Goal: Task Accomplishment & Management: Complete application form

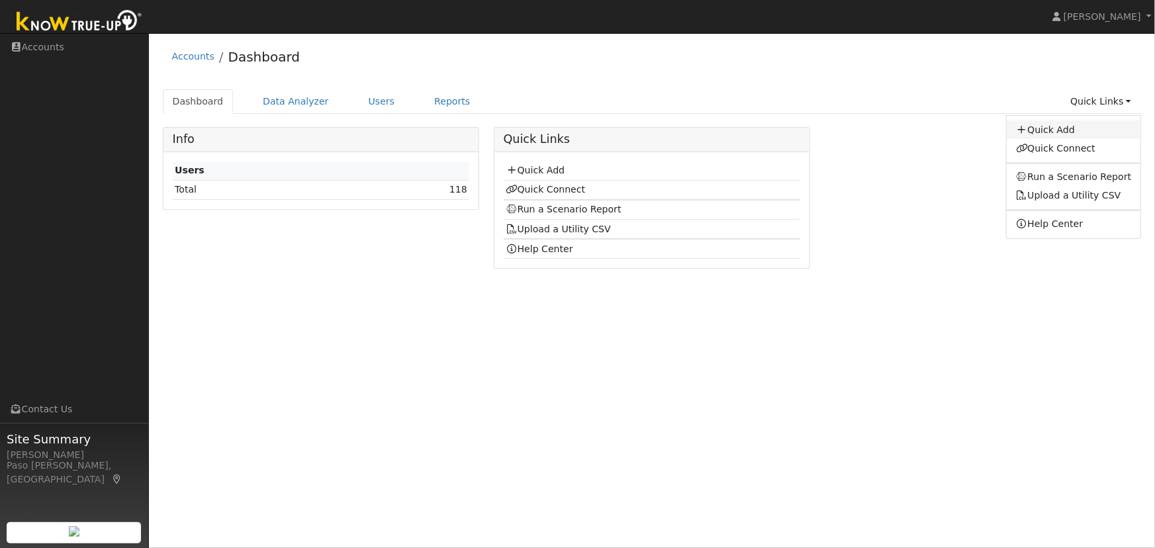
click at [1068, 125] on link "Quick Add" at bounding box center [1073, 129] width 134 height 19
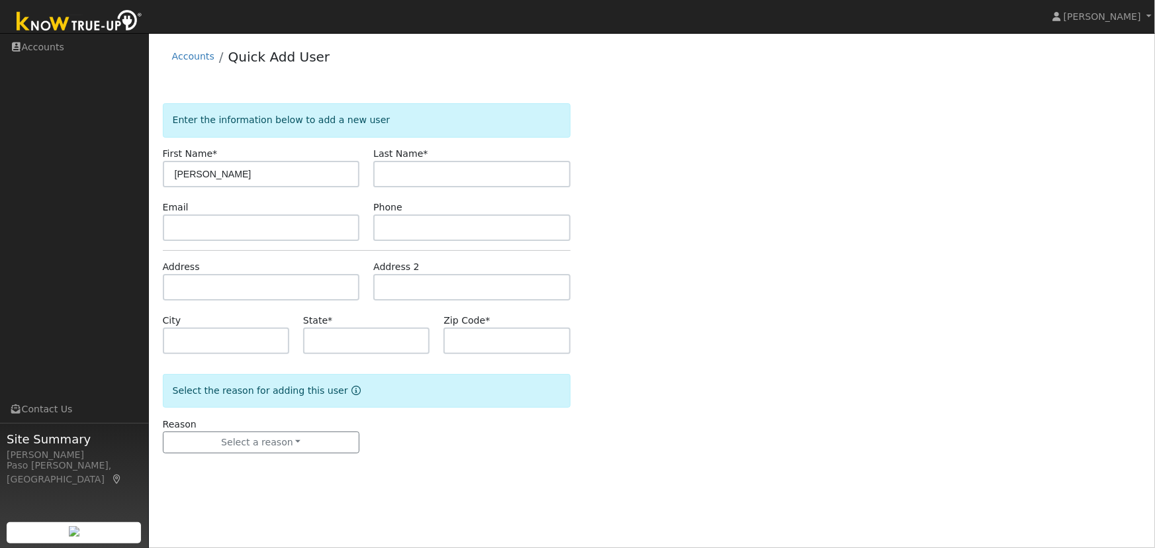
type input "[PERSON_NAME]"
type input "Queen"
click at [206, 281] on input "text" at bounding box center [261, 287] width 197 height 26
paste input "439 San Vincenzo Drive, San Luis Obispo, California 93401"
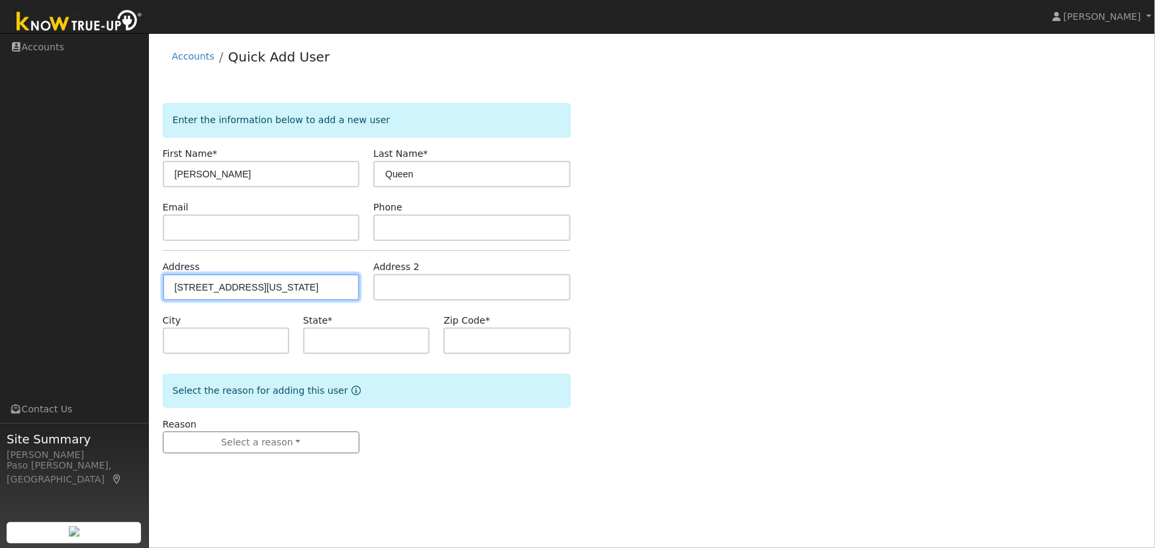
scroll to position [0, 73]
type input "439 San Vincenzo Drive"
type input "San Luis Obispo"
type input "CA"
type input "93401"
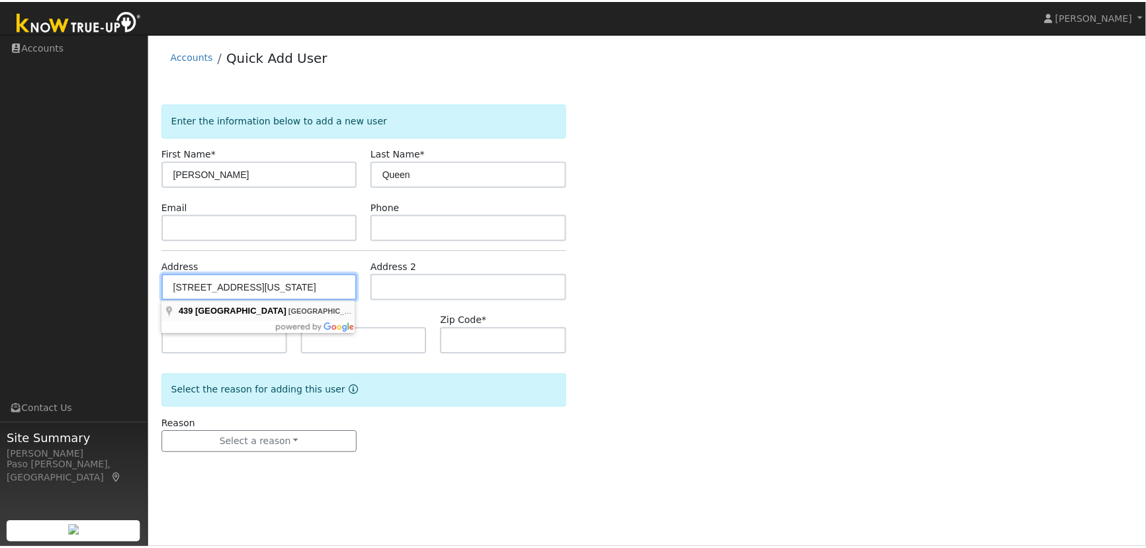
scroll to position [0, 0]
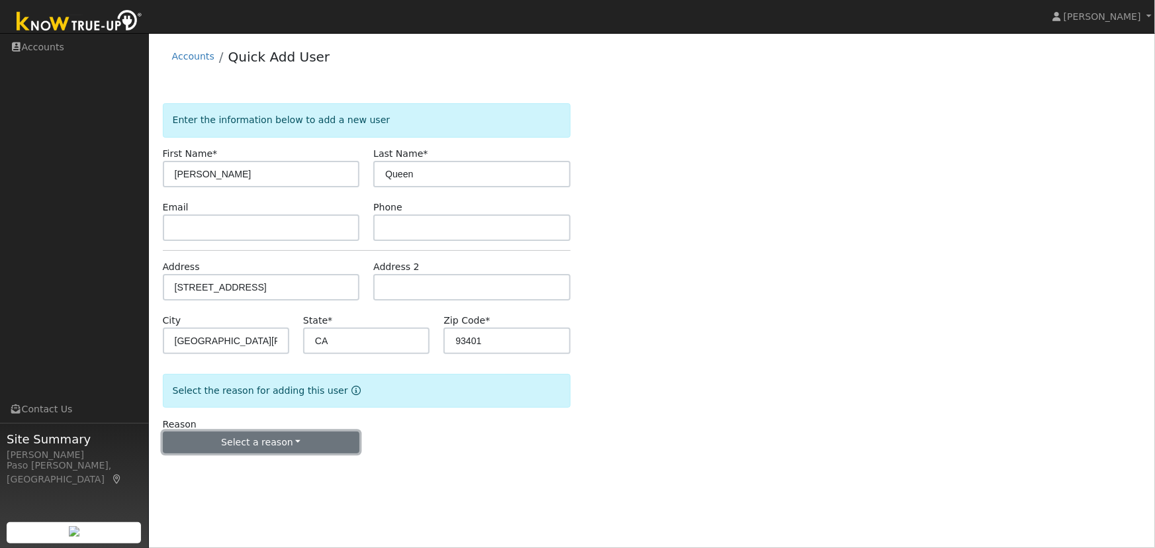
click at [220, 443] on button "Select a reason" at bounding box center [261, 442] width 197 height 22
click at [210, 468] on link "New lead" at bounding box center [236, 469] width 146 height 19
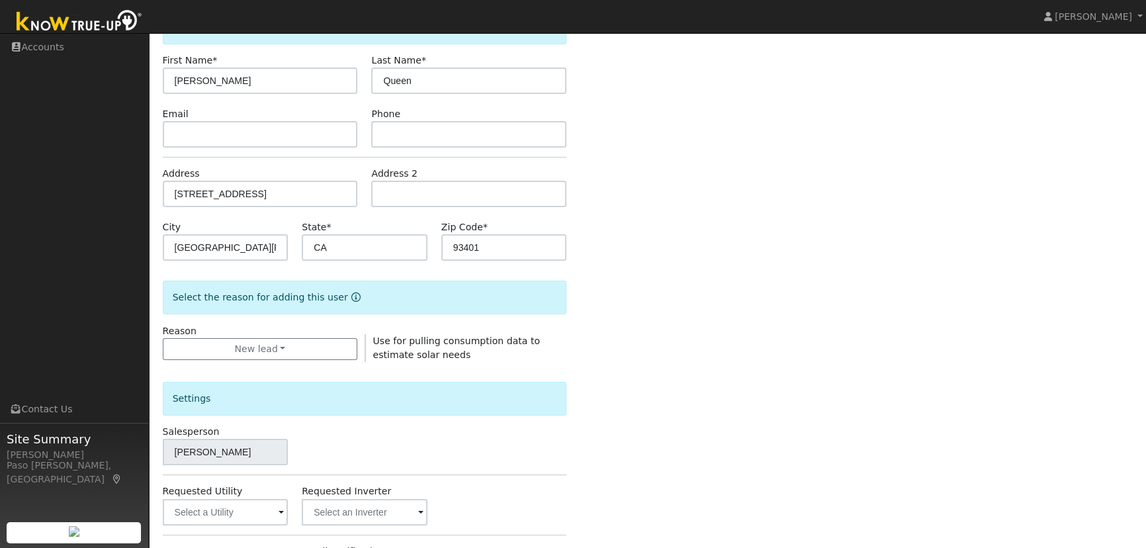
scroll to position [240, 0]
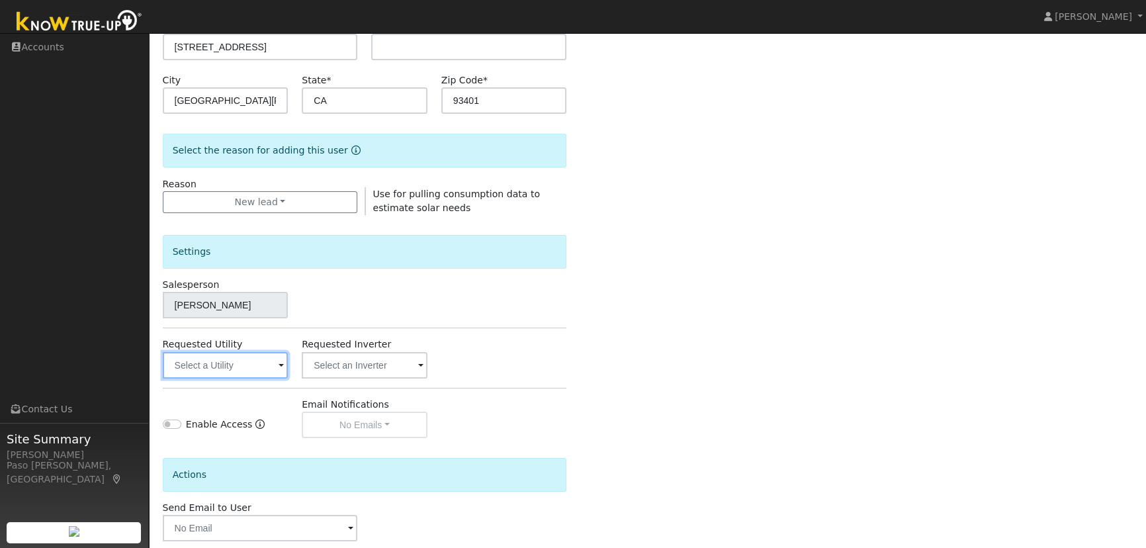
click at [217, 357] on input "text" at bounding box center [226, 365] width 126 height 26
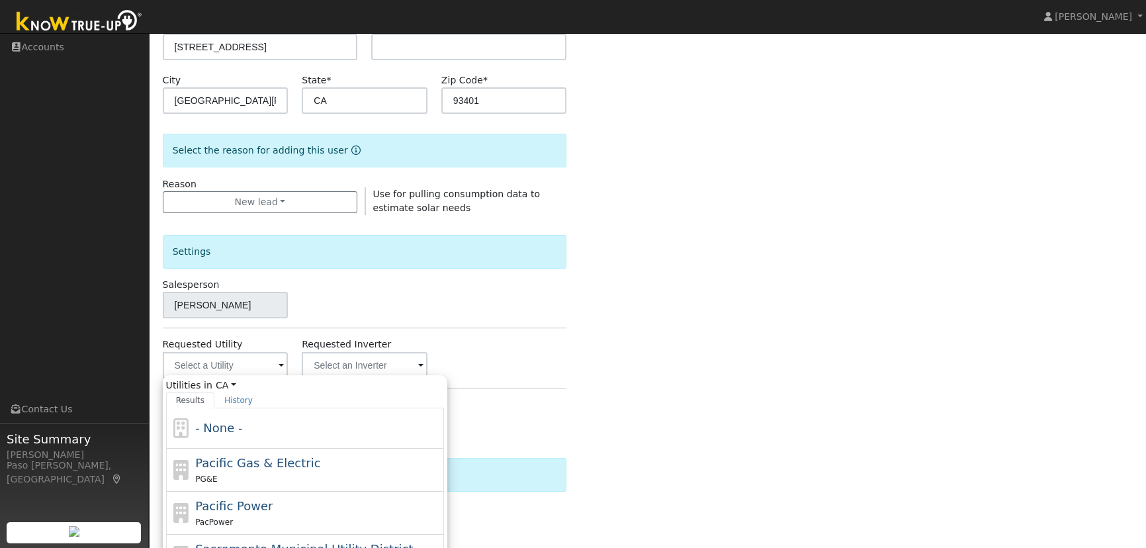
click at [224, 462] on span "Pacific Gas & Electric" at bounding box center [257, 463] width 125 height 14
type input "Pacific Gas & Electric"
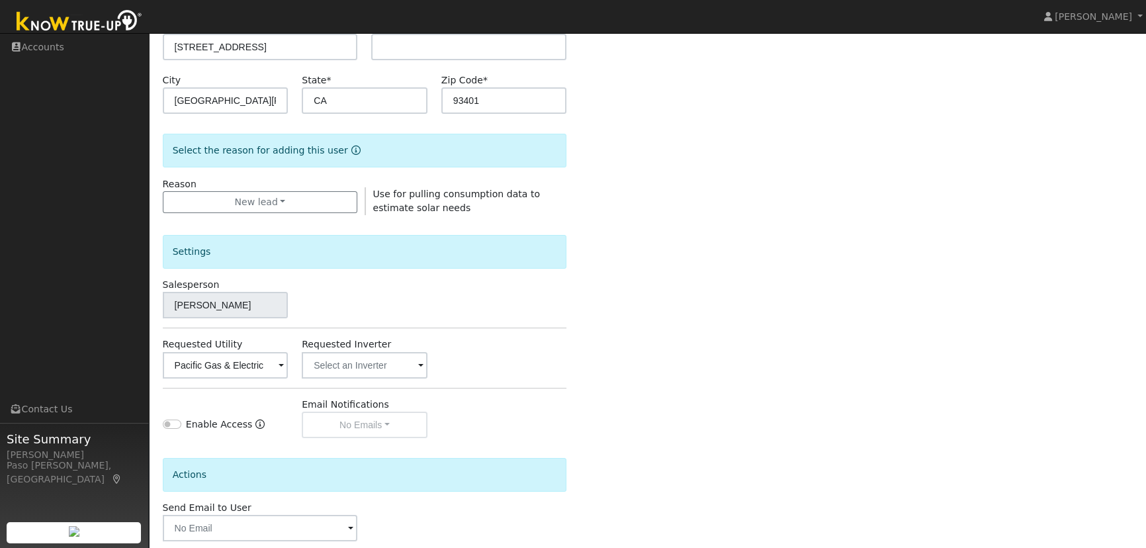
click at [719, 323] on div "Enter the information below to add a new user First Name * Matthew Last Name * …" at bounding box center [648, 236] width 970 height 747
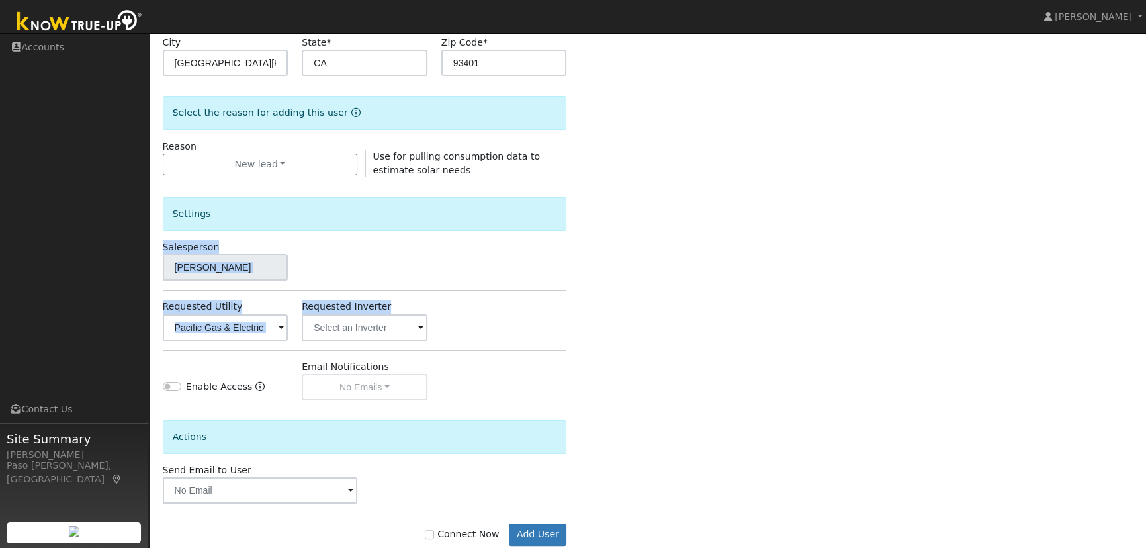
scroll to position [308, 0]
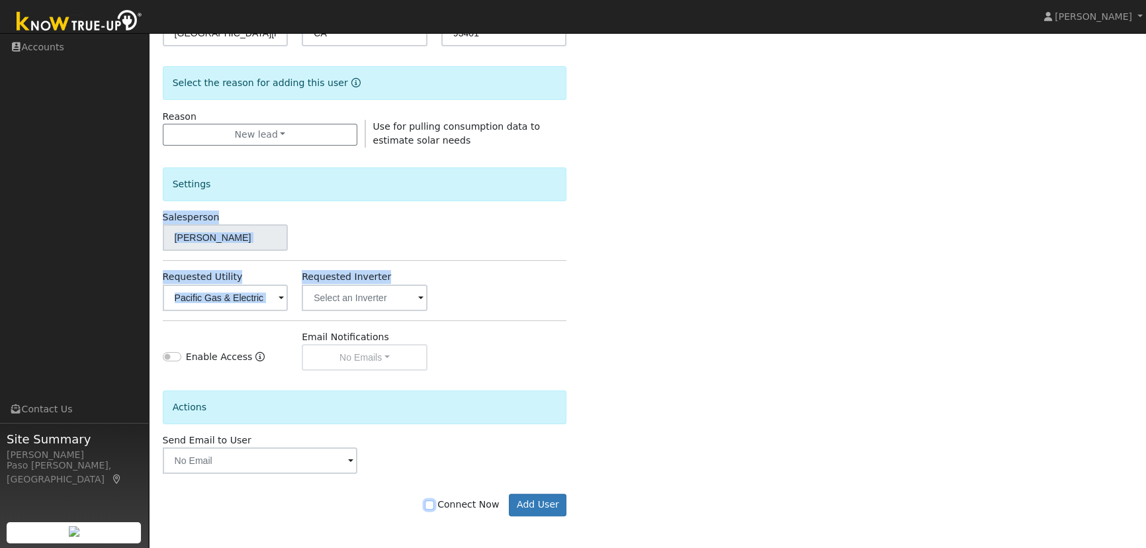
click at [434, 502] on input "Connect Now" at bounding box center [429, 504] width 9 height 9
checkbox input "true"
click at [533, 510] on button "Add User" at bounding box center [538, 505] width 58 height 22
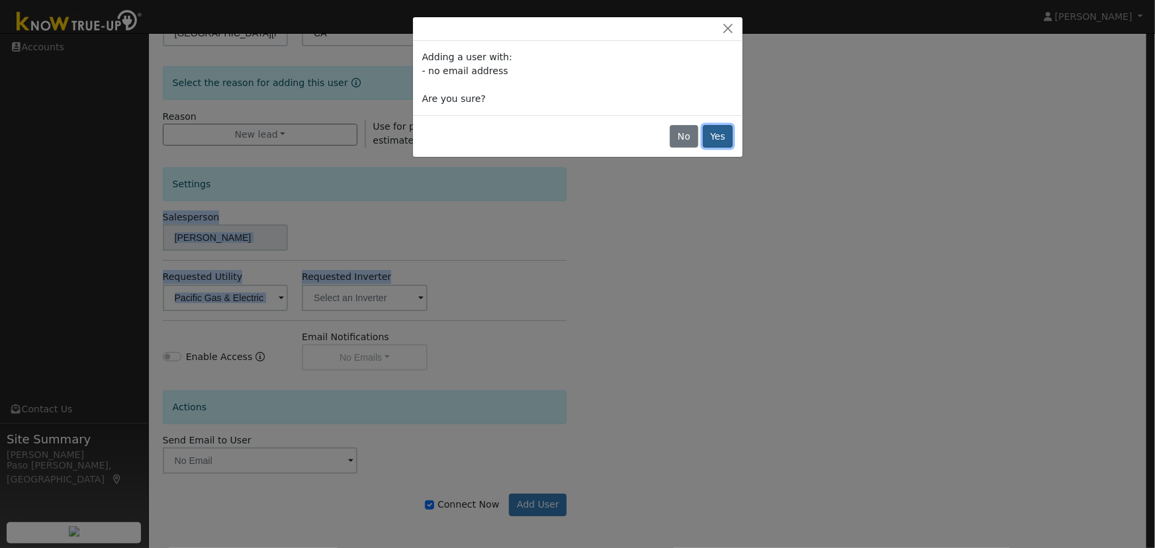
click at [721, 132] on button "Yes" at bounding box center [718, 136] width 30 height 22
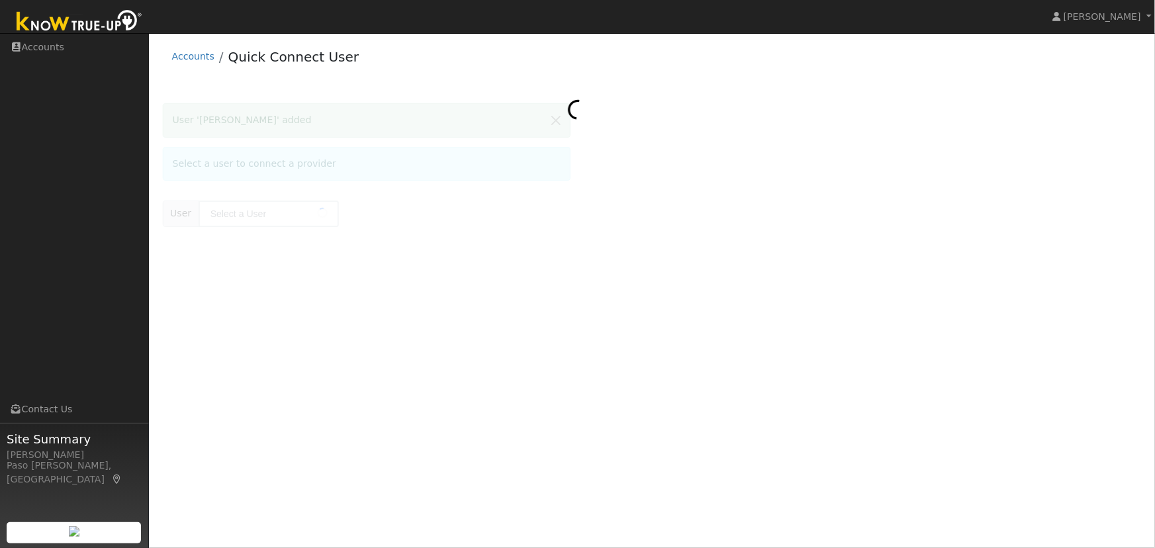
type input "[PERSON_NAME]"
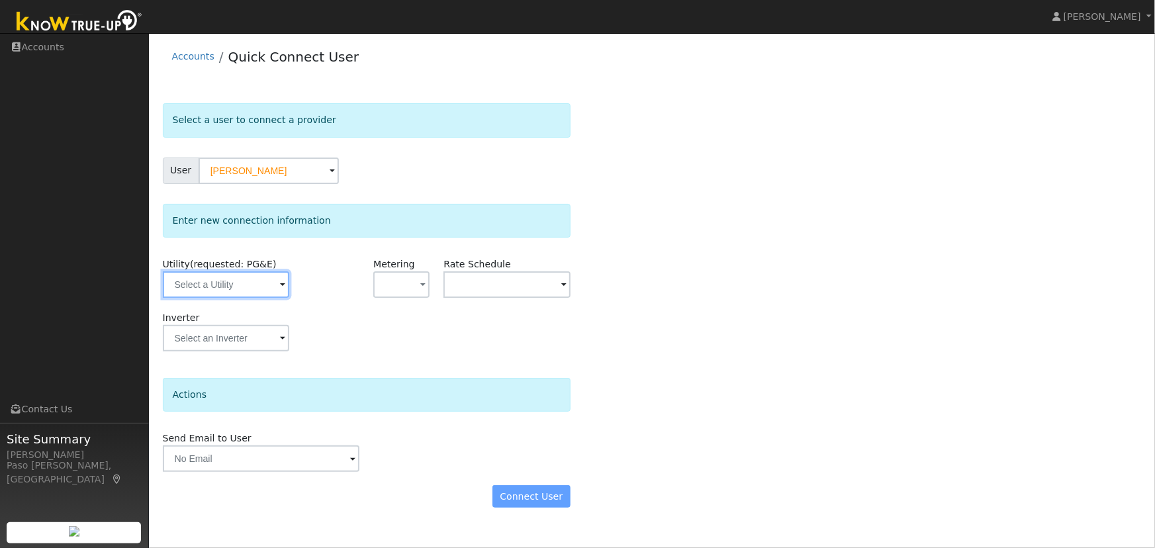
click at [234, 285] on input "text" at bounding box center [226, 284] width 126 height 26
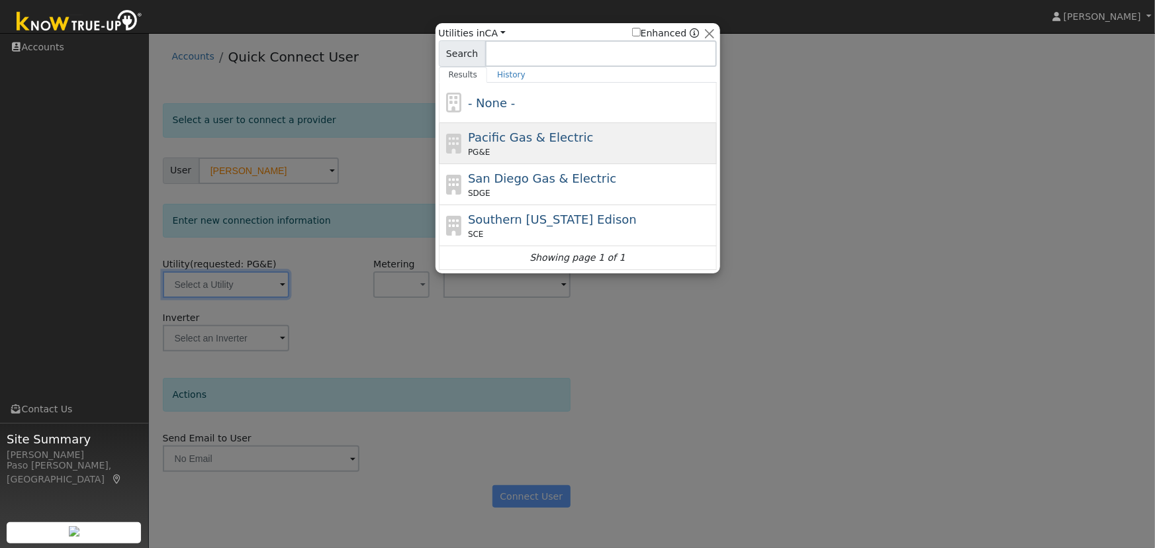
click at [526, 138] on span "Pacific Gas & Electric" at bounding box center [530, 137] width 125 height 14
type input "PG&E"
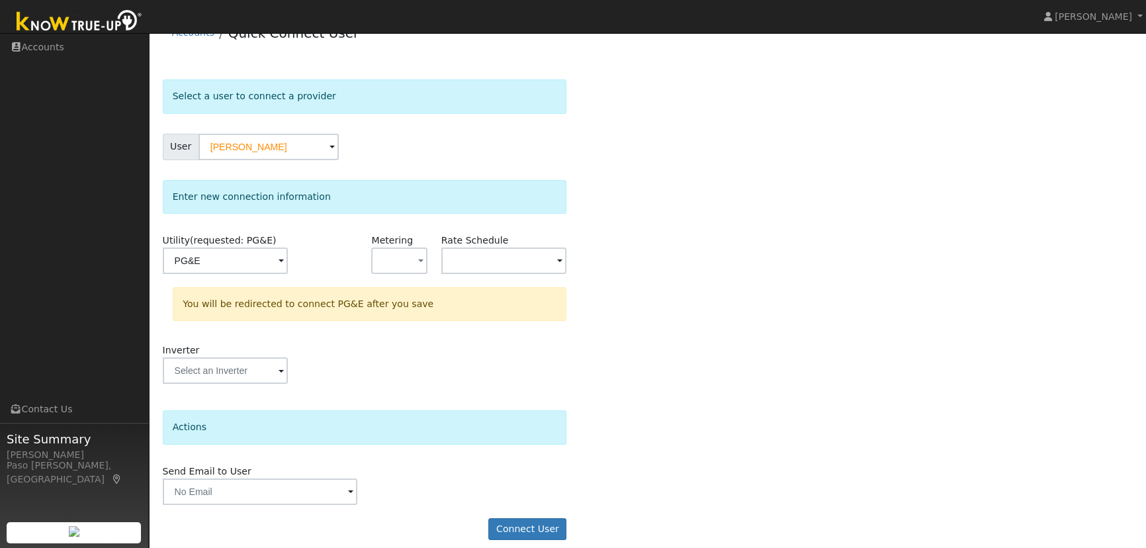
scroll to position [35, 0]
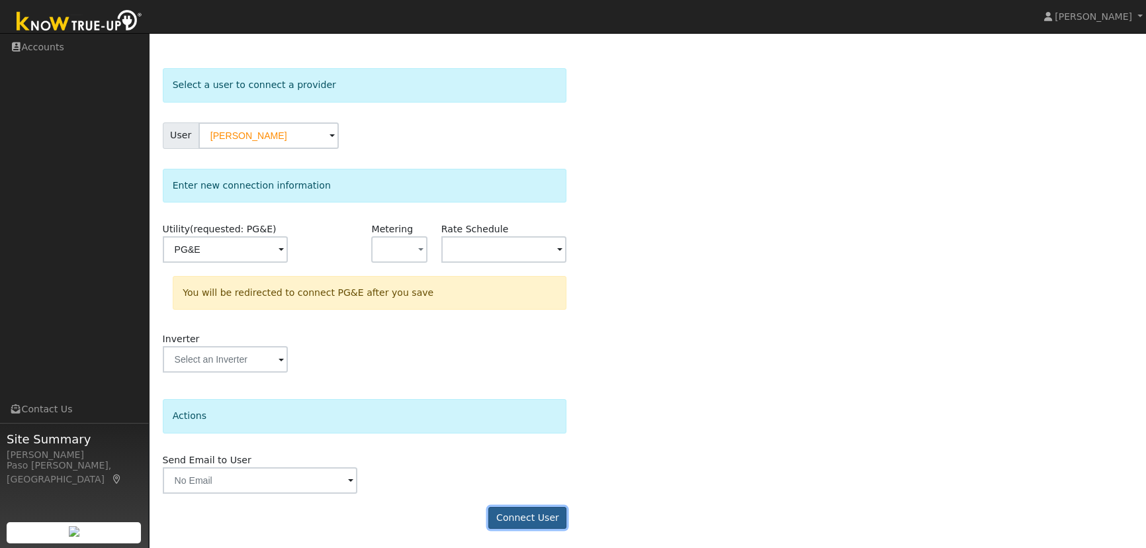
click at [541, 515] on button "Connect User" at bounding box center [527, 518] width 78 height 22
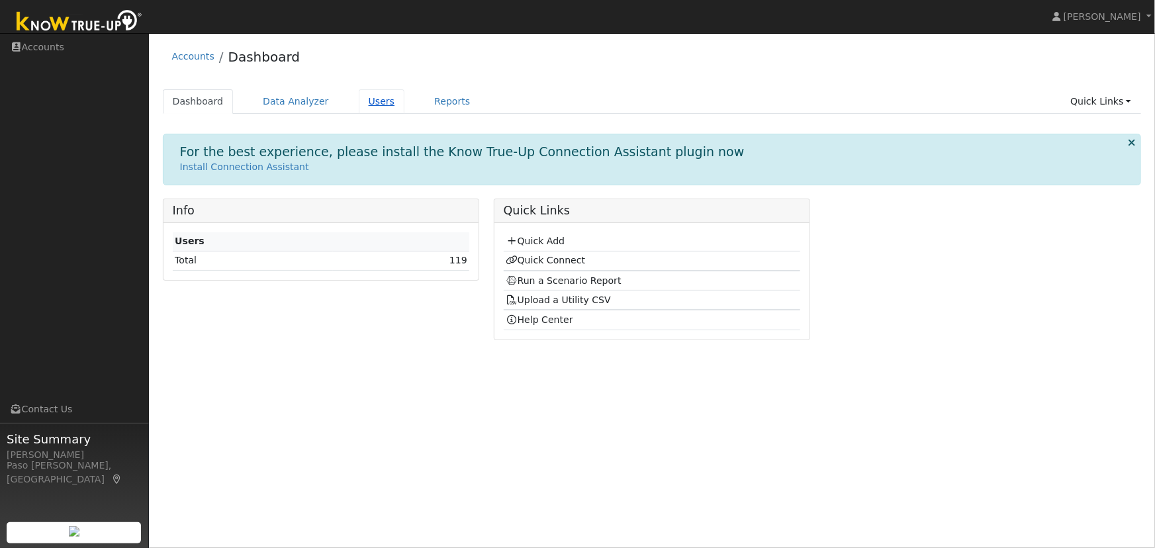
click at [359, 93] on link "Users" at bounding box center [382, 101] width 46 height 24
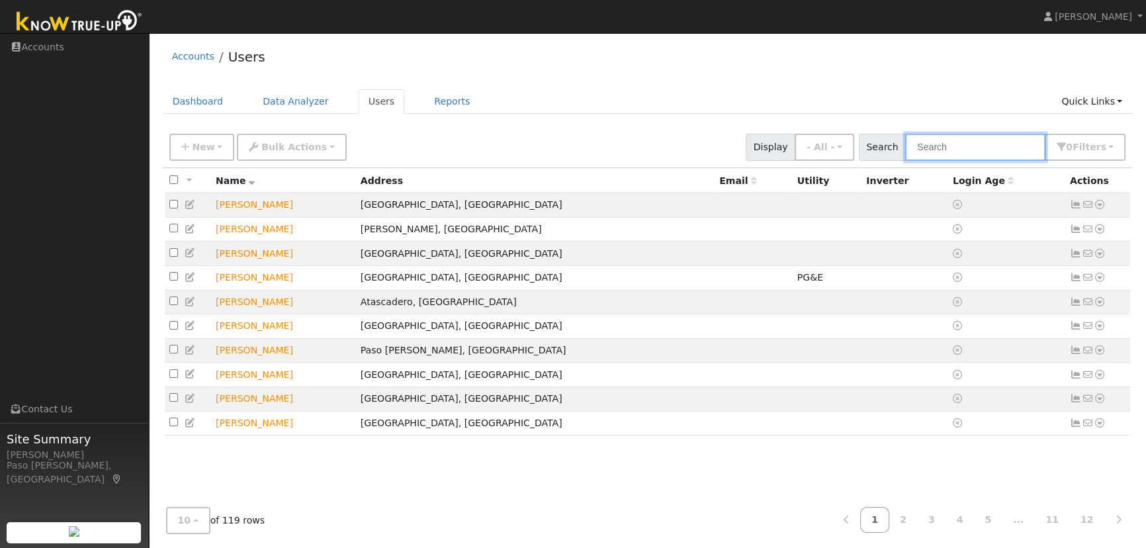
click at [954, 144] on input "text" at bounding box center [975, 147] width 140 height 27
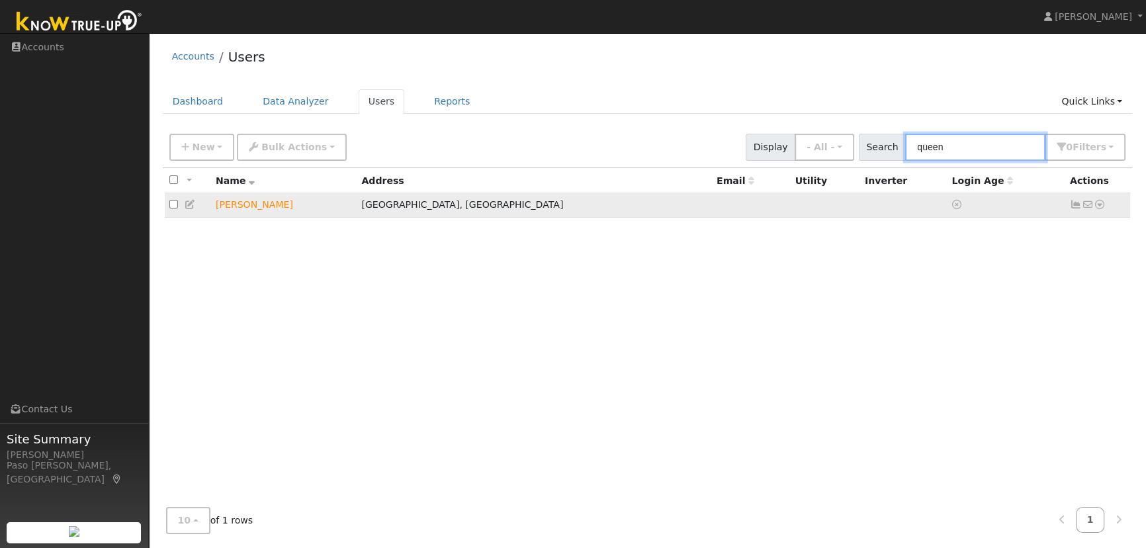
type input "queen"
click at [1101, 209] on icon at bounding box center [1100, 204] width 12 height 9
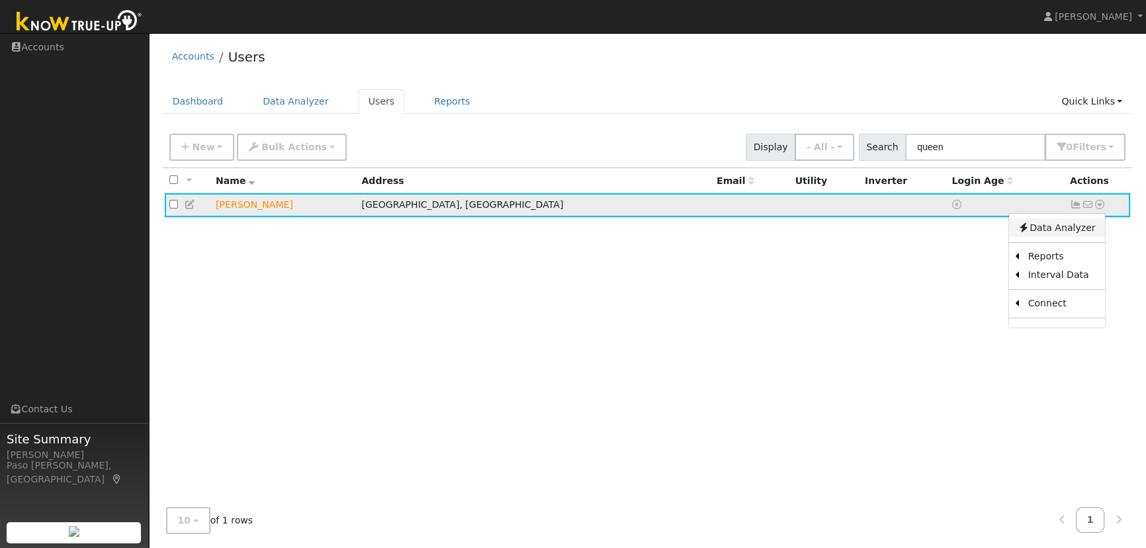
click at [1057, 232] on link "Data Analyzer" at bounding box center [1056, 227] width 96 height 19
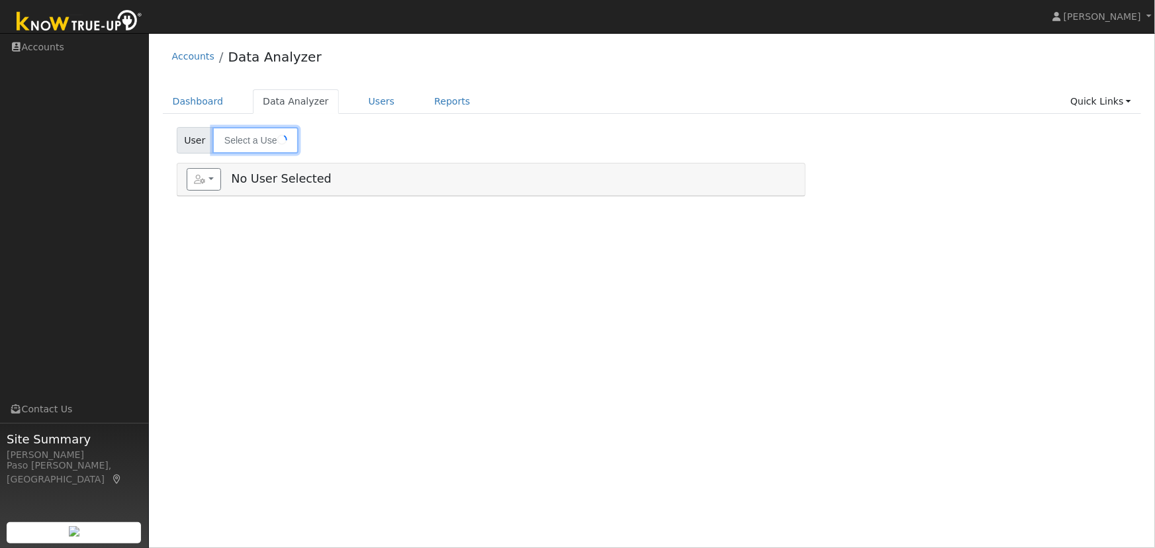
type input "[PERSON_NAME]"
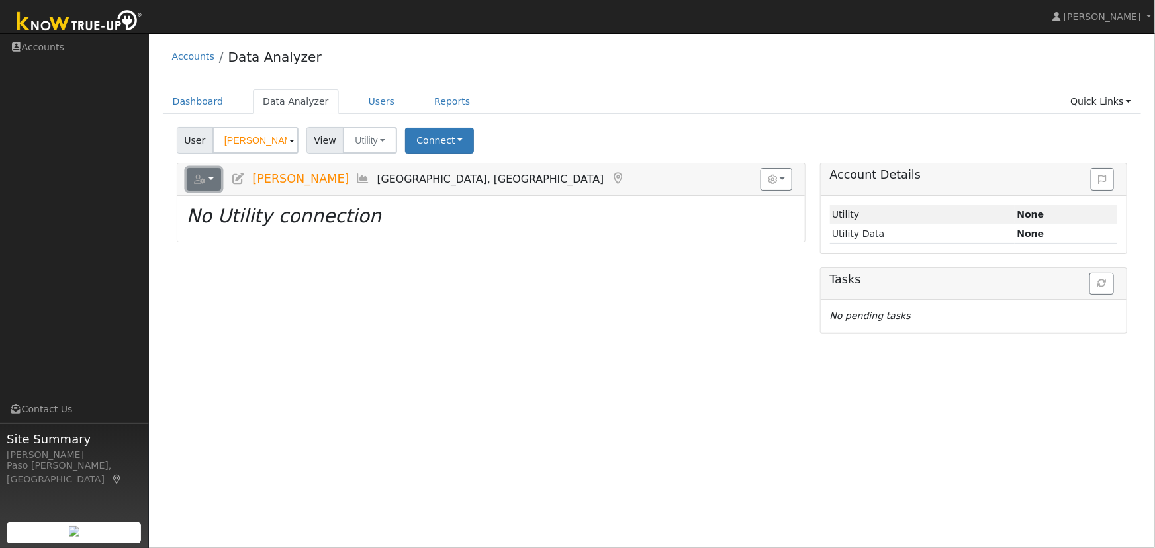
click at [205, 179] on button "button" at bounding box center [204, 179] width 35 height 22
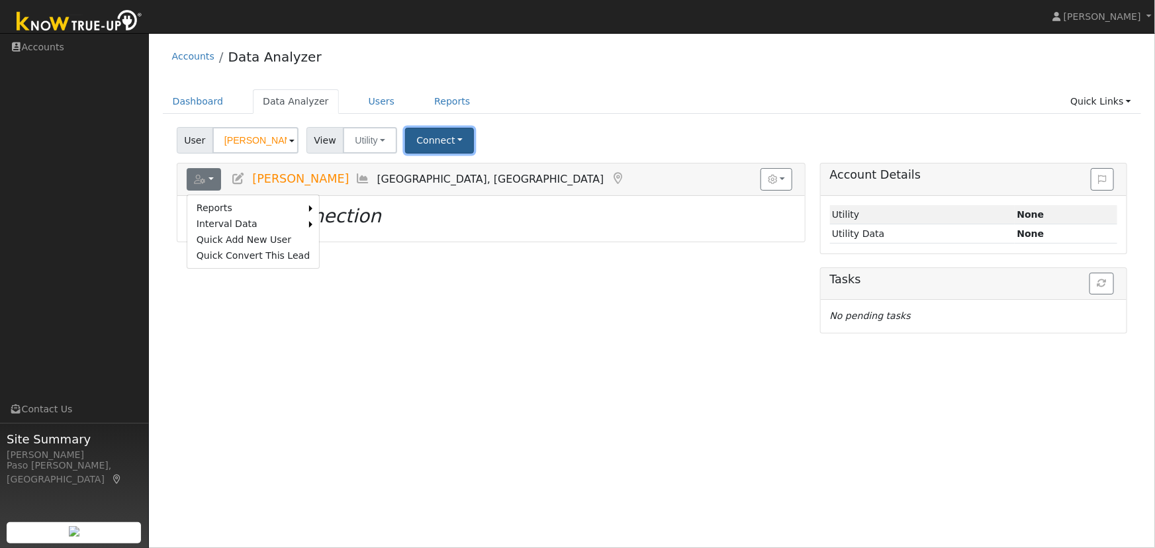
click at [425, 149] on button "Connect" at bounding box center [439, 141] width 69 height 26
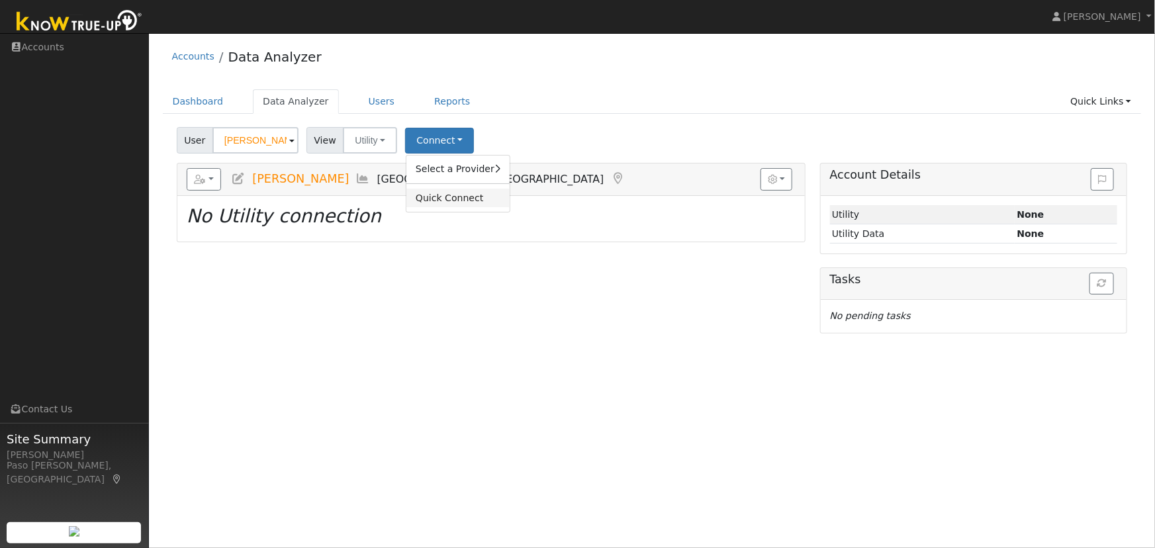
click at [443, 201] on link "Quick Connect" at bounding box center [457, 198] width 103 height 19
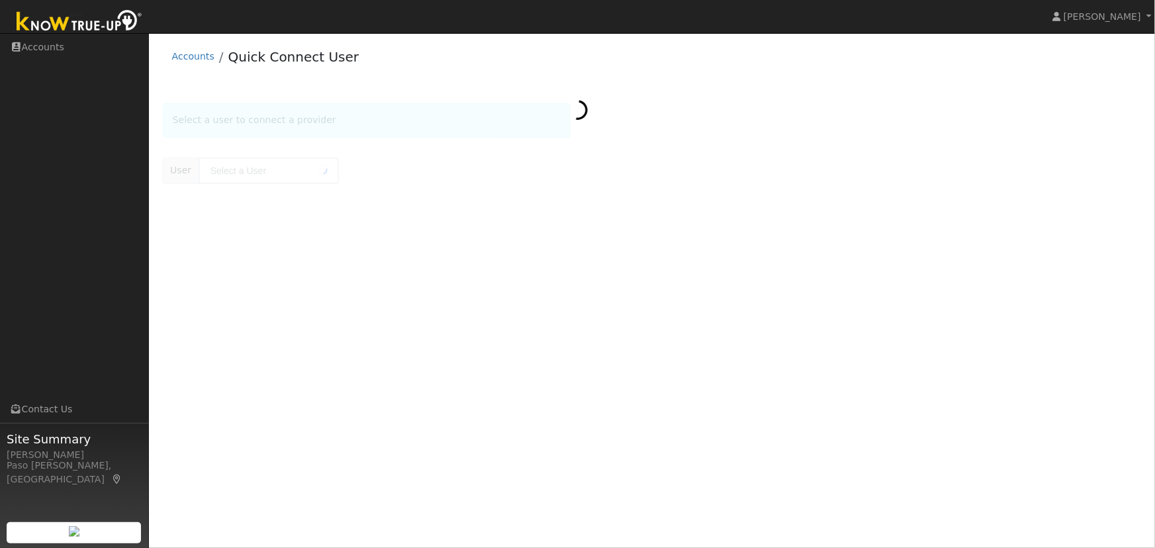
type input "[PERSON_NAME]"
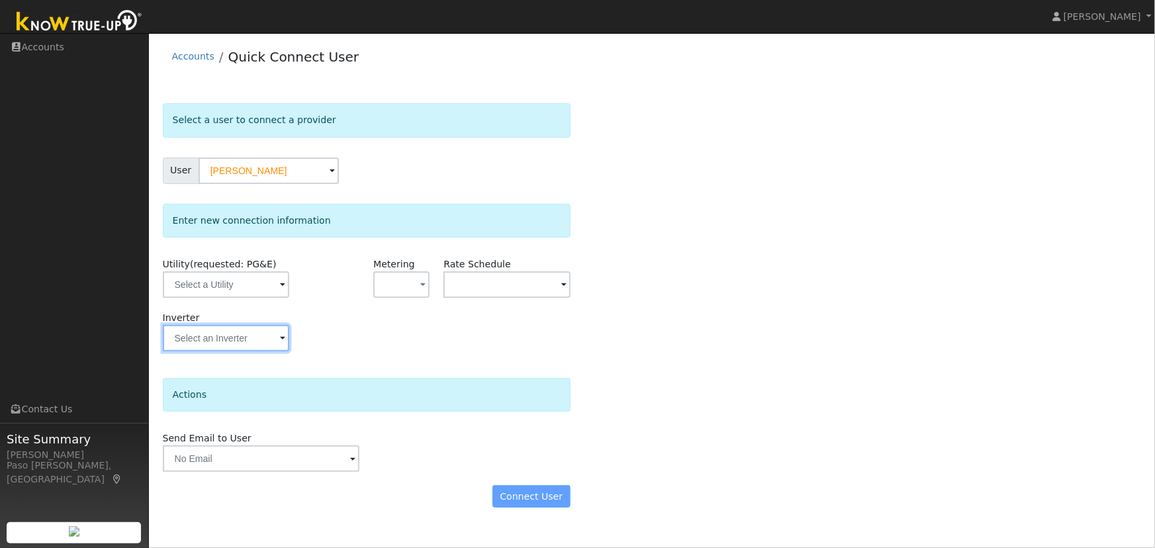
click at [236, 341] on input "text" at bounding box center [226, 338] width 126 height 26
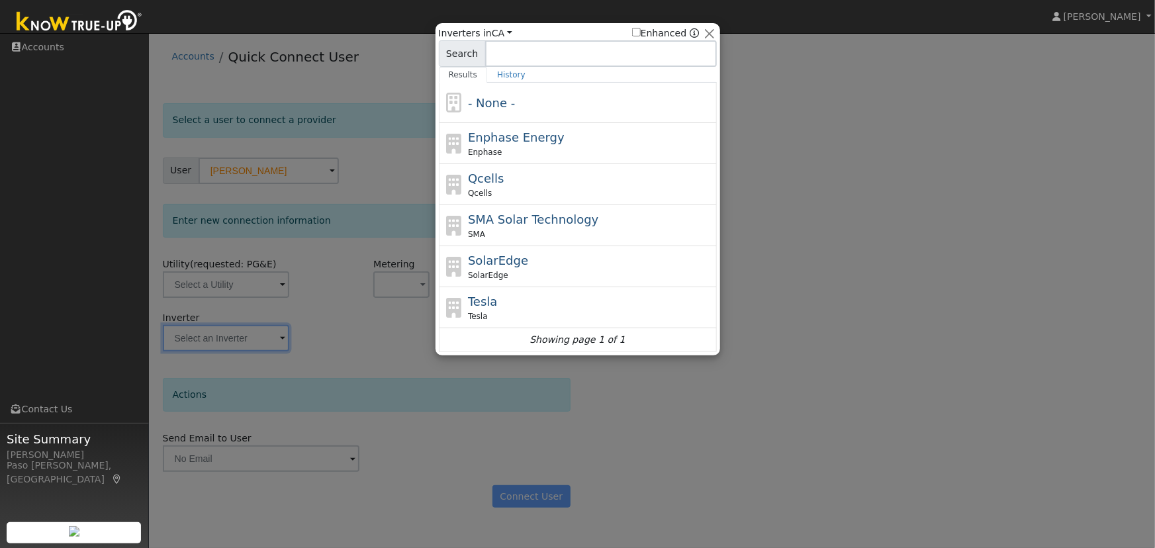
click at [347, 342] on div at bounding box center [577, 274] width 1155 height 548
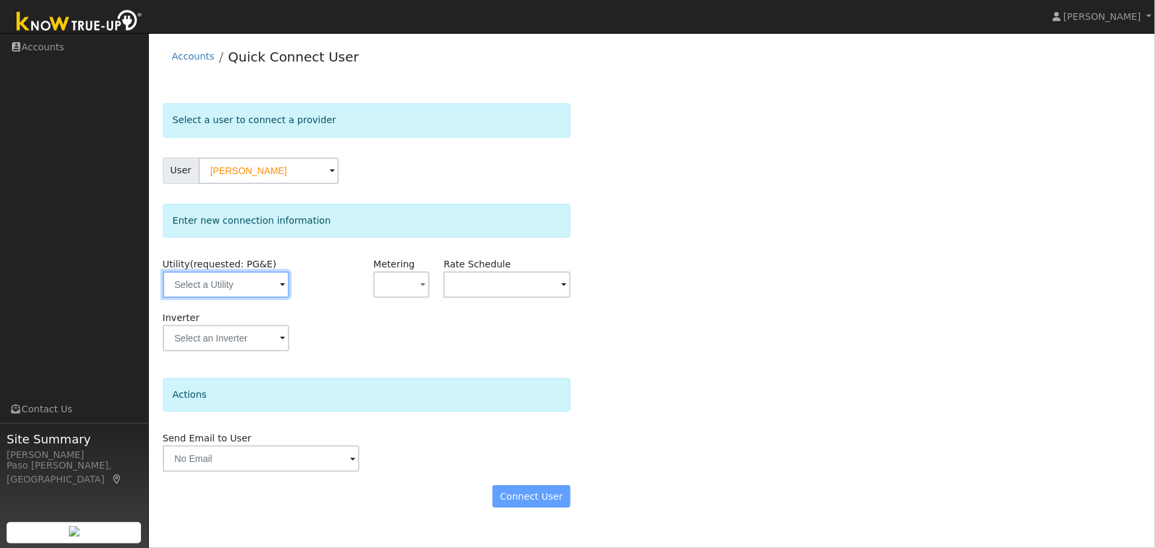
click at [252, 293] on input "text" at bounding box center [226, 284] width 126 height 26
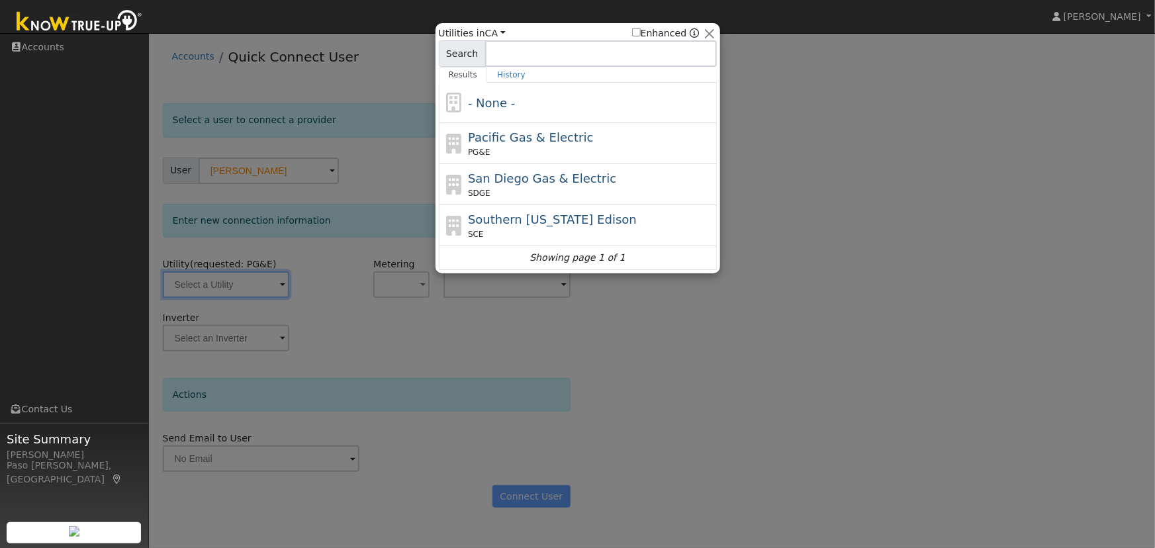
click at [511, 132] on span "Pacific Gas & Electric" at bounding box center [530, 137] width 125 height 14
type input "PG&E"
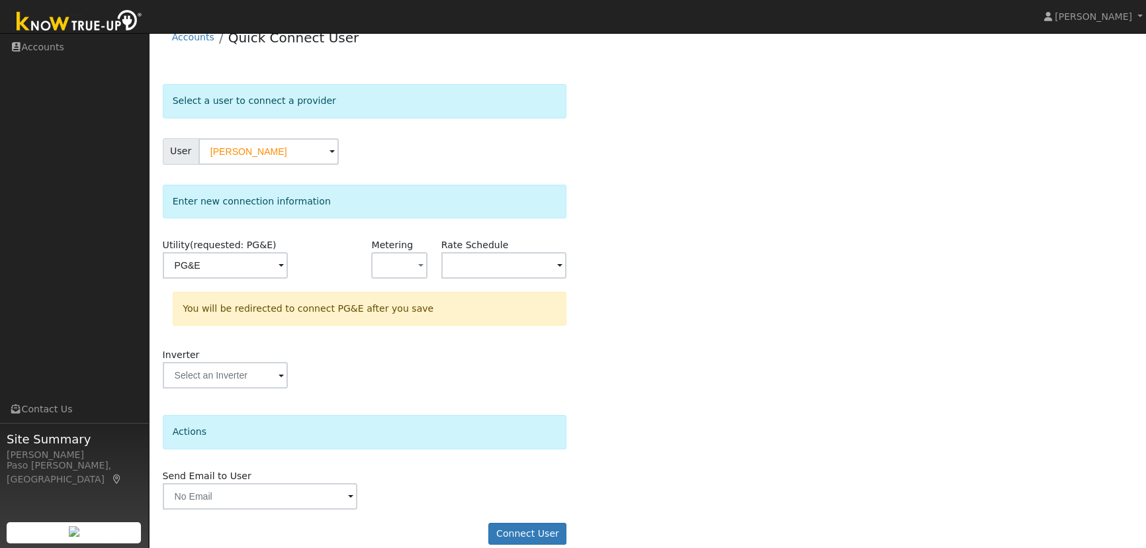
scroll to position [35, 0]
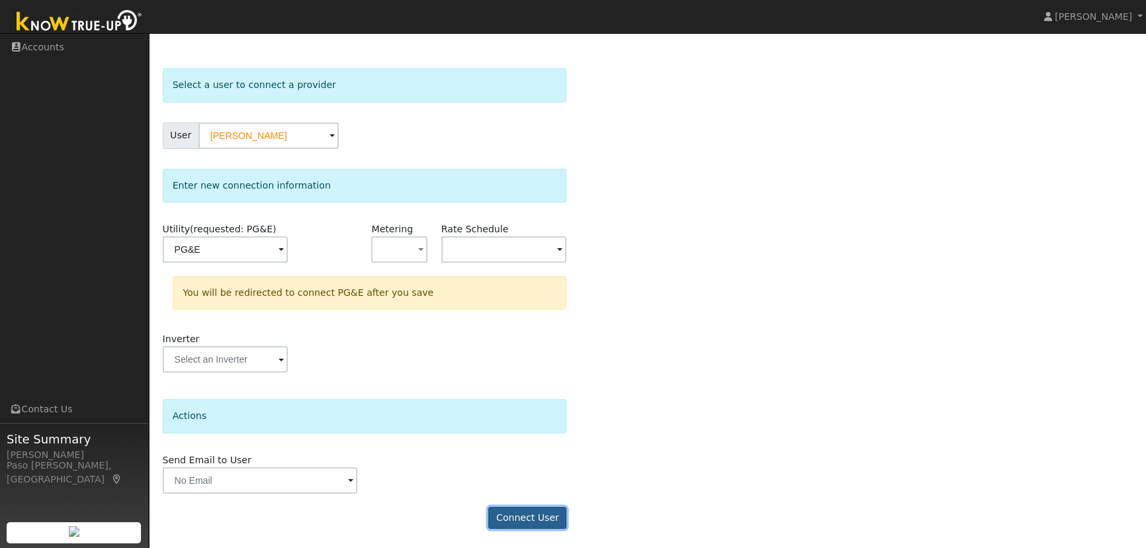
click at [537, 515] on button "Connect User" at bounding box center [527, 518] width 78 height 22
